Goal: Find specific page/section: Find specific page/section

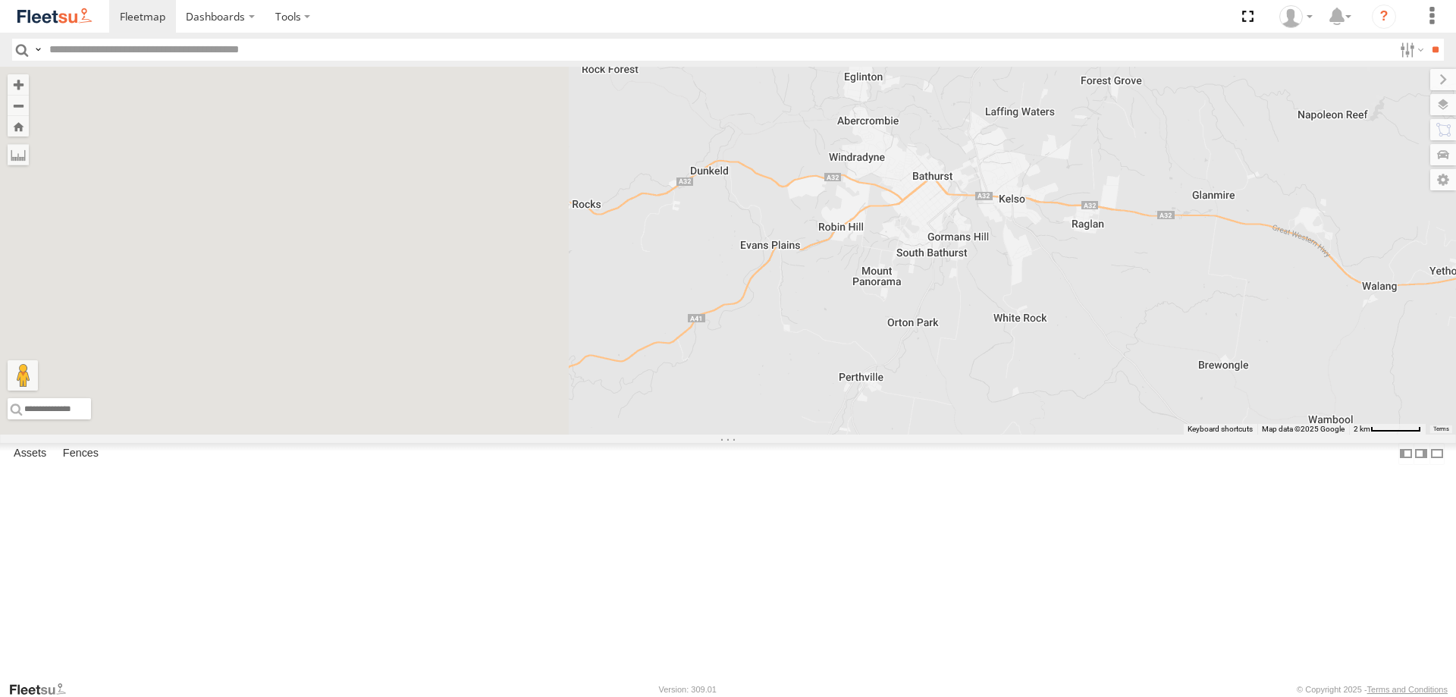
drag, startPoint x: 451, startPoint y: 300, endPoint x: 1021, endPoint y: 329, distance: 570.4
click at [1021, 329] on div at bounding box center [728, 251] width 1456 height 368
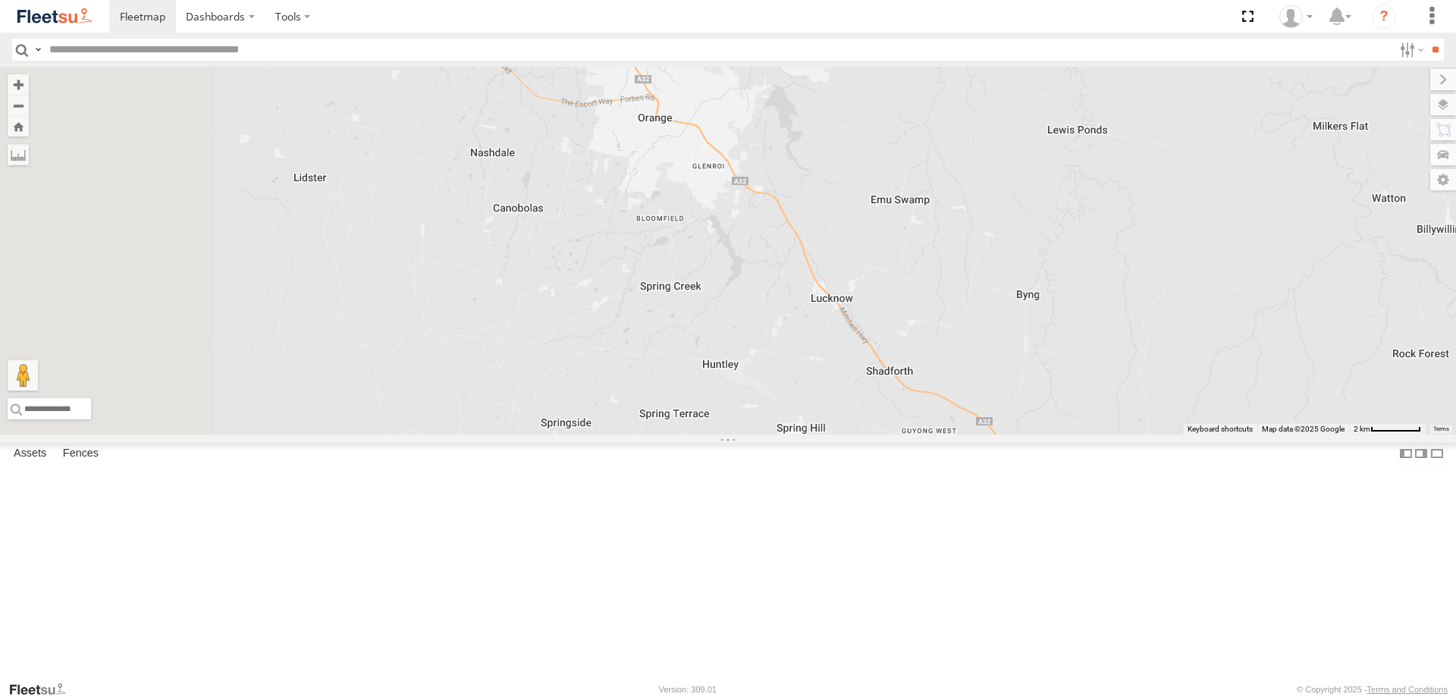
drag, startPoint x: 482, startPoint y: 294, endPoint x: 1299, endPoint y: 577, distance: 865.1
click at [1299, 435] on div at bounding box center [728, 251] width 1456 height 368
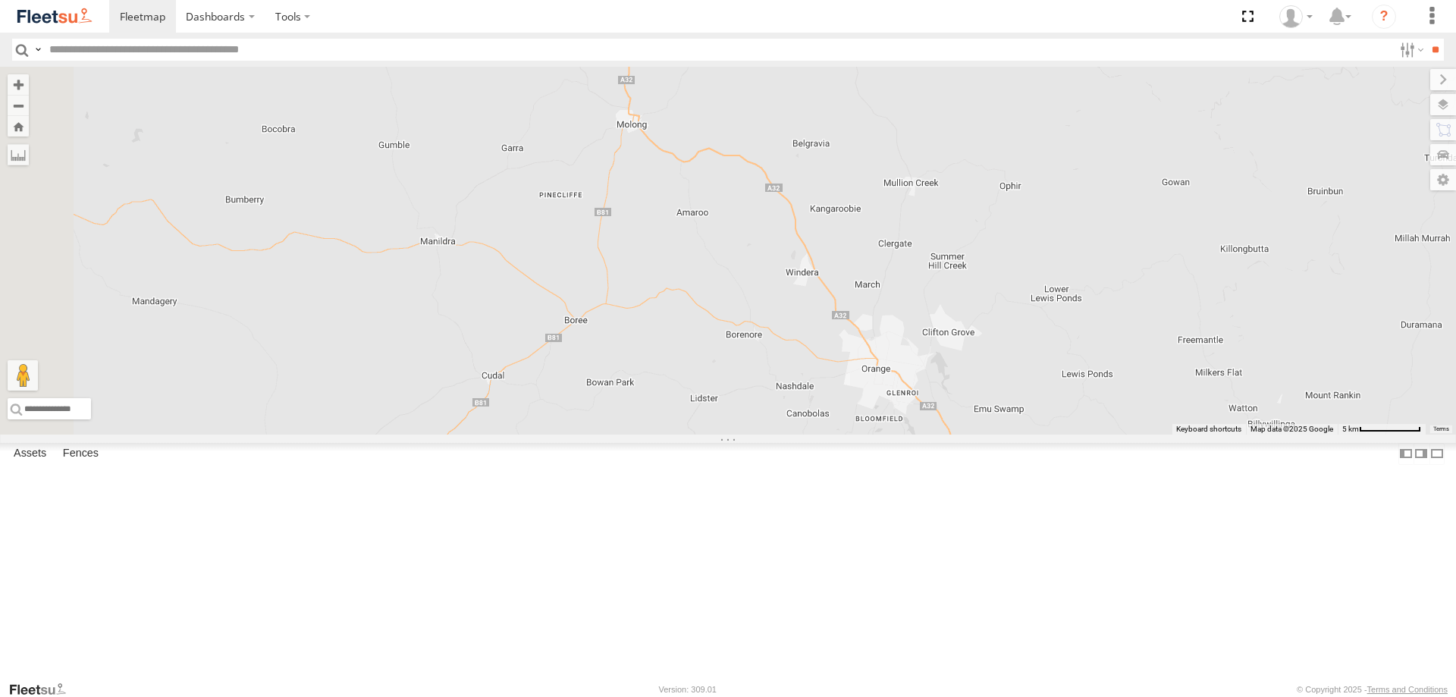
drag, startPoint x: 622, startPoint y: 222, endPoint x: 879, endPoint y: 418, distance: 323.2
click at [879, 418] on div at bounding box center [728, 251] width 1456 height 368
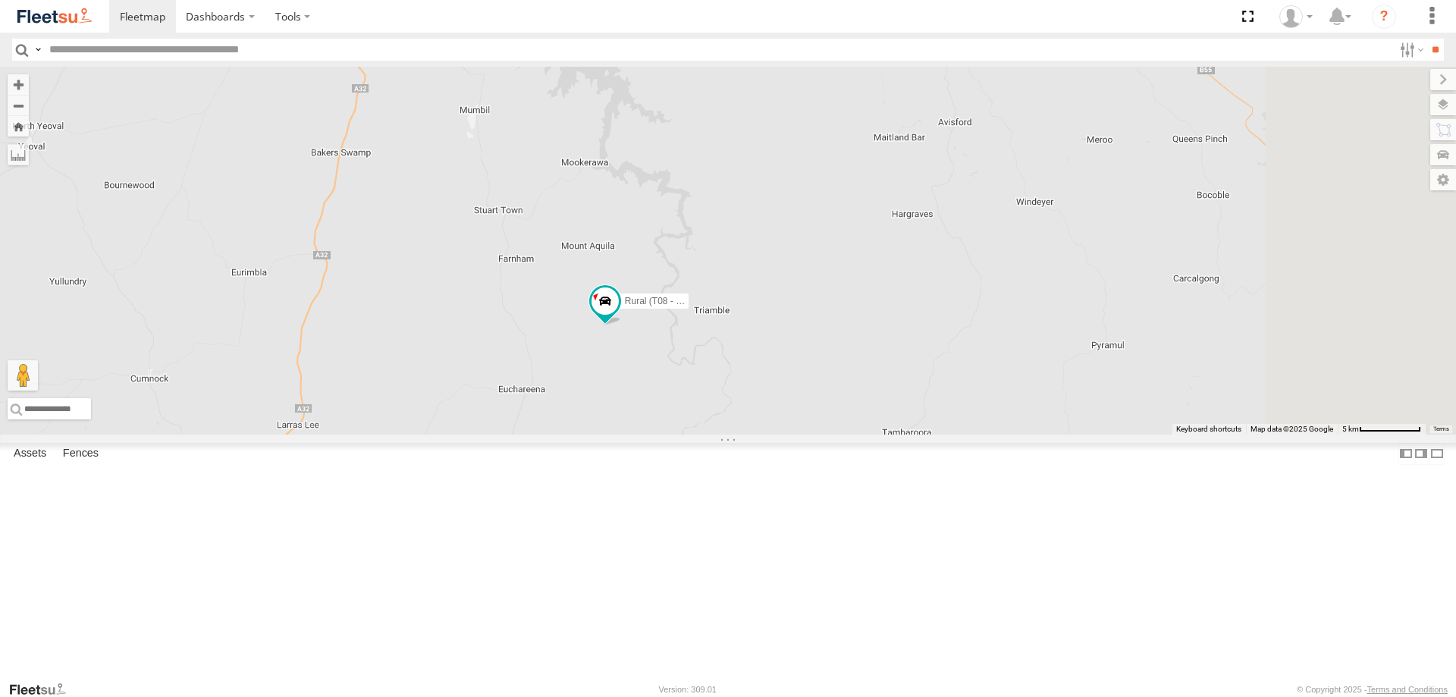
drag, startPoint x: 967, startPoint y: 281, endPoint x: 776, endPoint y: 469, distance: 268.2
click at [776, 435] on div "Rural (T08 - Matt) Blacktown #1 (T09 - [PERSON_NAME])" at bounding box center [728, 251] width 1456 height 368
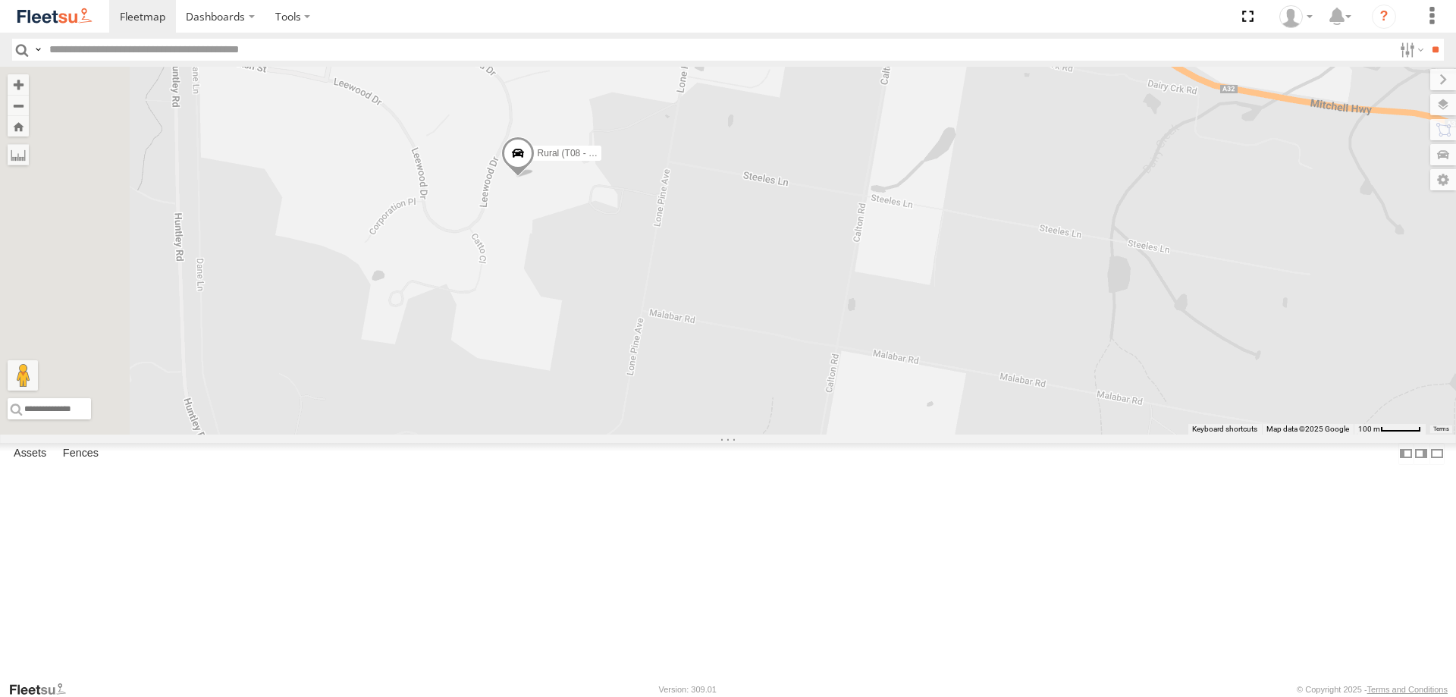
drag, startPoint x: 653, startPoint y: 231, endPoint x: 717, endPoint y: 306, distance: 98.5
click at [717, 306] on div "Rural (T08 - Matt) Revesby (T07 - Dave) SPARE (T04)" at bounding box center [728, 251] width 1456 height 368
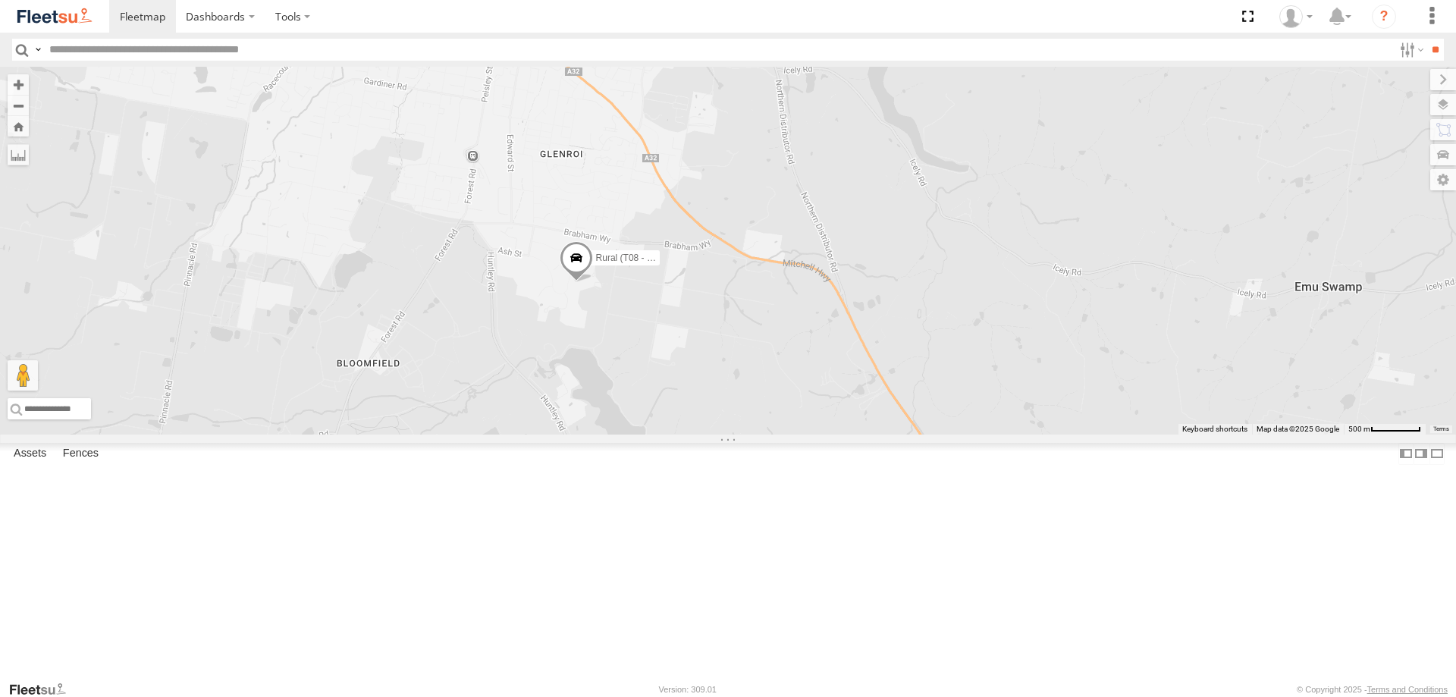
drag, startPoint x: 698, startPoint y: 303, endPoint x: 756, endPoint y: 423, distance: 132.3
click at [756, 423] on div "Rural (T08 - Matt) Revesby (T07 - Dave) SPARE (T04)" at bounding box center [728, 251] width 1456 height 368
